Goal: Task Accomplishment & Management: Manage account settings

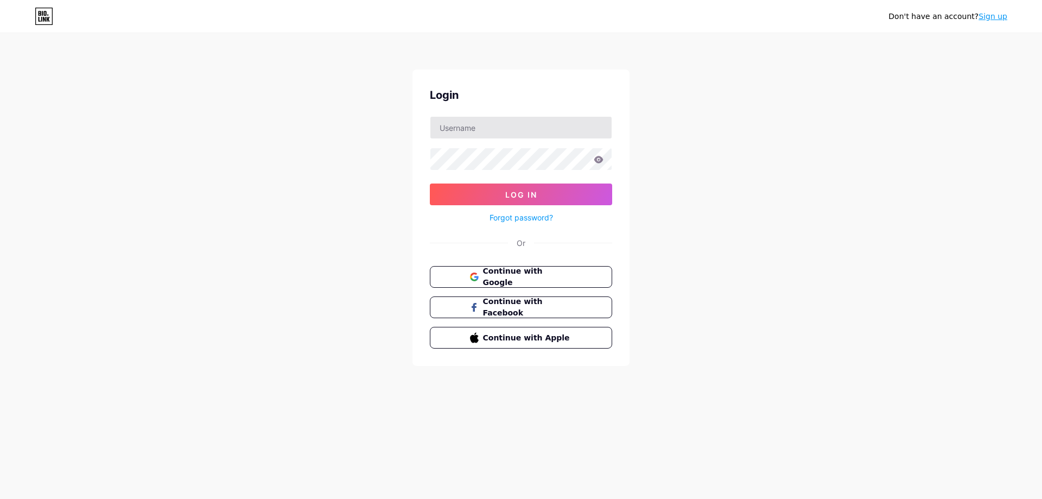
type input "[EMAIL_ADDRESS][DOMAIN_NAME]"
click at [430, 183] on button "Log In" at bounding box center [521, 194] width 182 height 22
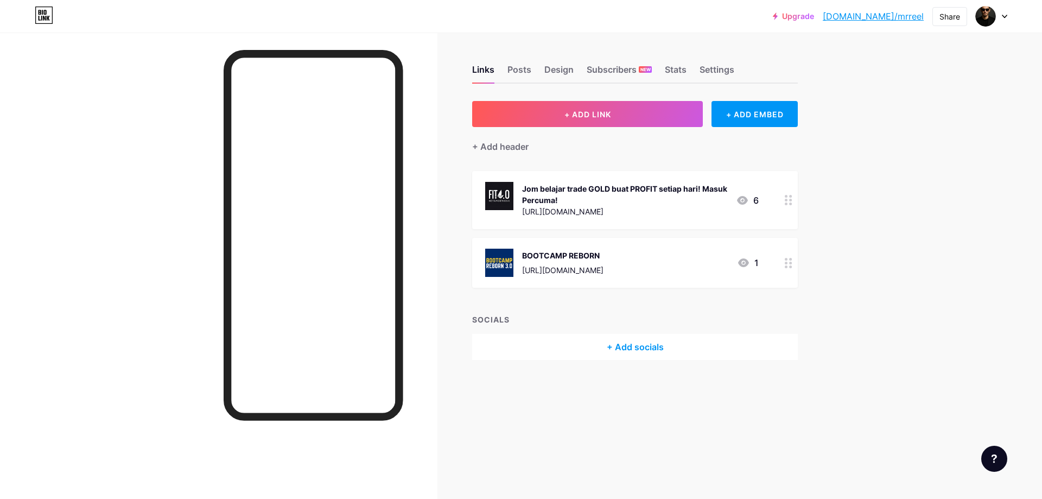
click at [787, 199] on icon at bounding box center [789, 200] width 8 height 10
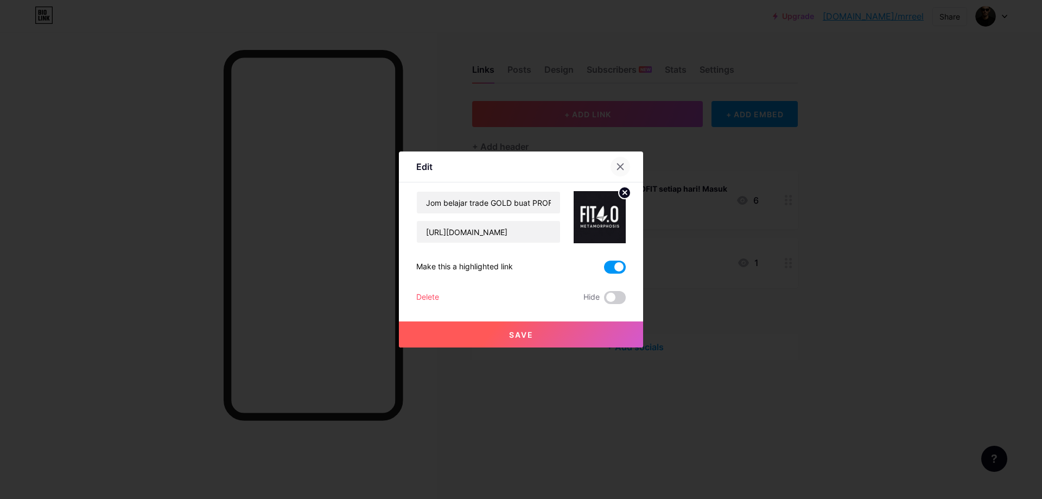
click at [616, 163] on icon at bounding box center [620, 166] width 9 height 9
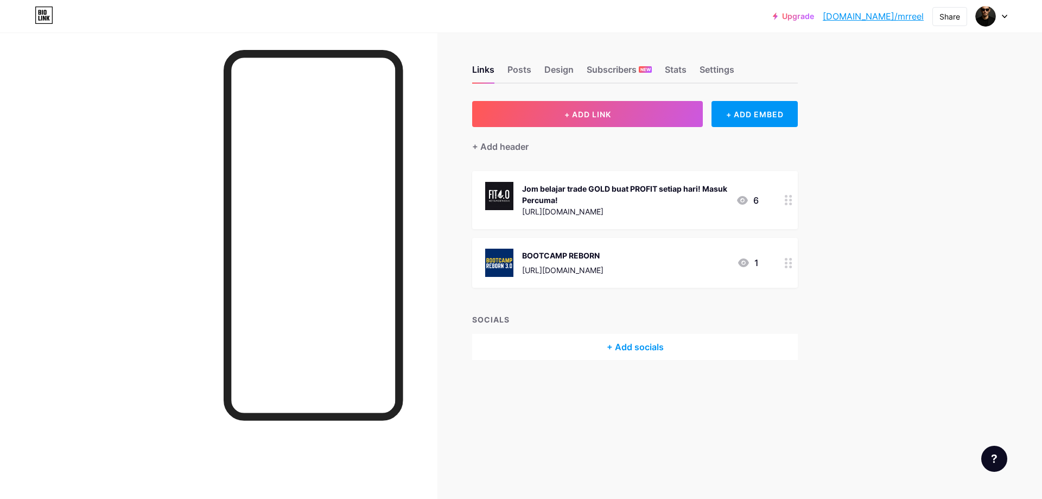
click at [1006, 16] on icon at bounding box center [1004, 17] width 5 height 4
click at [901, 152] on li "Logout" at bounding box center [939, 152] width 135 height 29
